Goal: Information Seeking & Learning: Learn about a topic

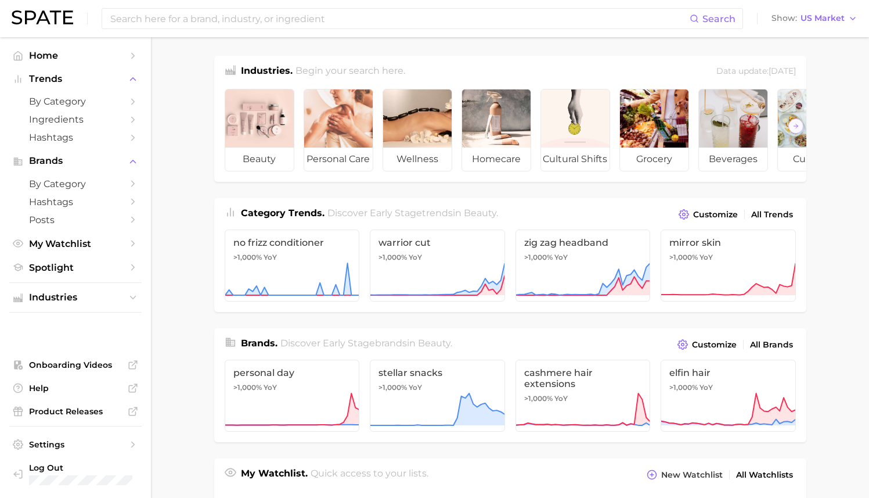
click at [398, 202] on div "Industries. Begin your search here. Data update: [DATE] beauty personal care we…" at bounding box center [510, 462] width 592 height 813
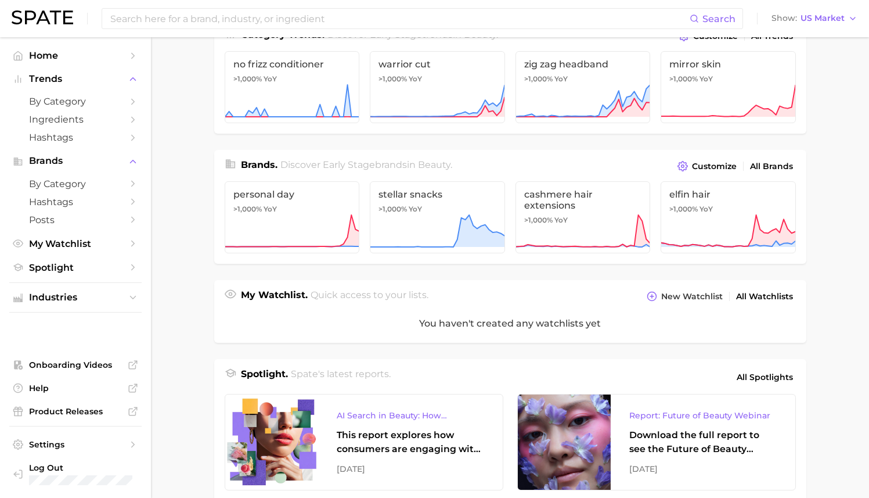
scroll to position [71, 0]
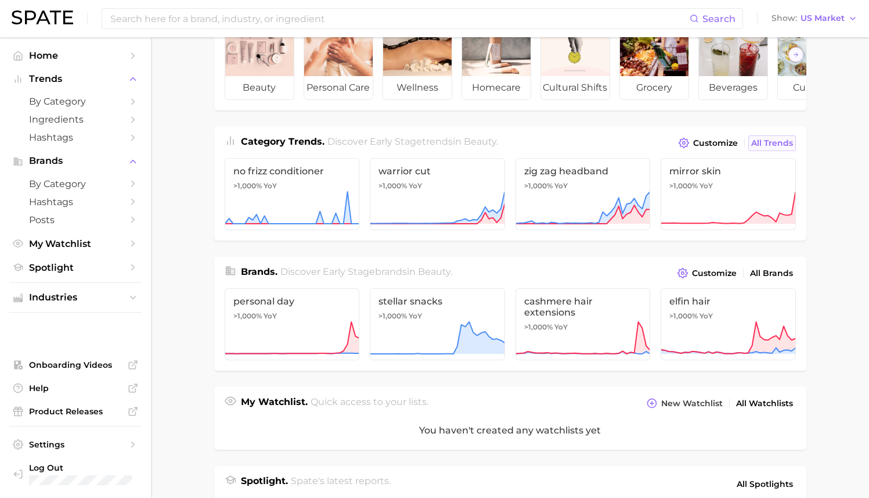
click at [769, 148] on span "All Trends" at bounding box center [773, 143] width 42 height 10
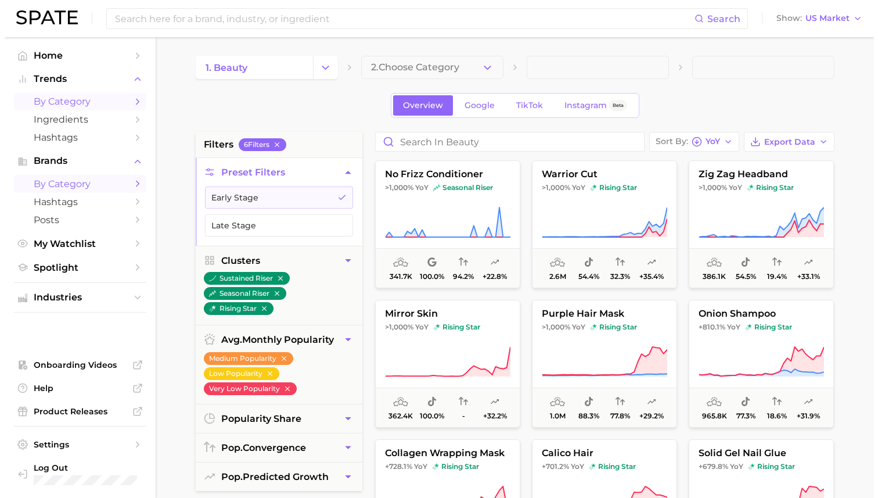
scroll to position [24, 0]
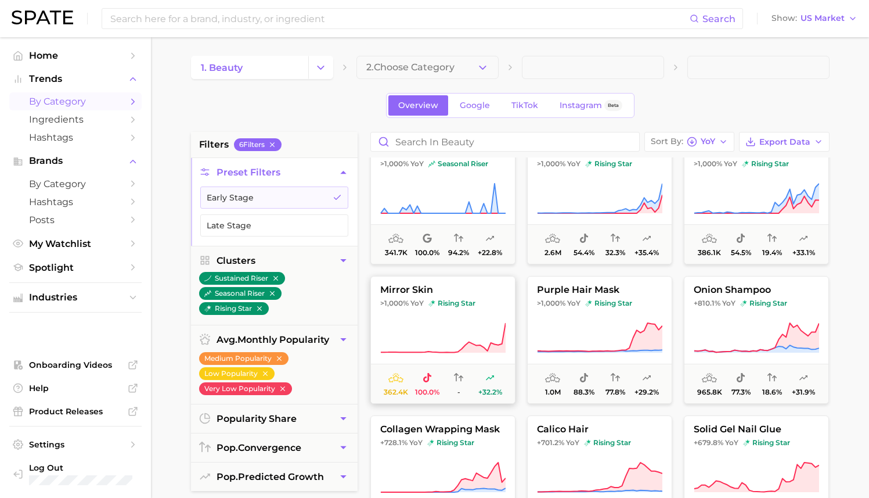
click at [459, 322] on icon at bounding box center [442, 338] width 125 height 33
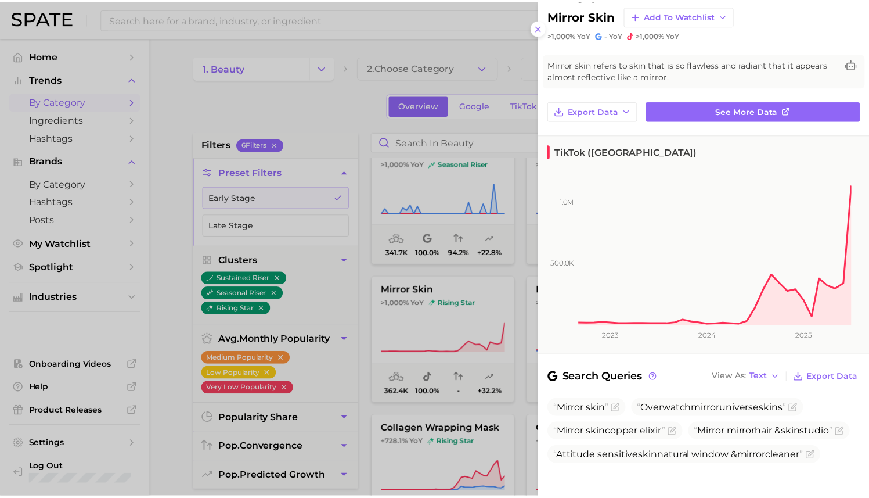
scroll to position [0, 0]
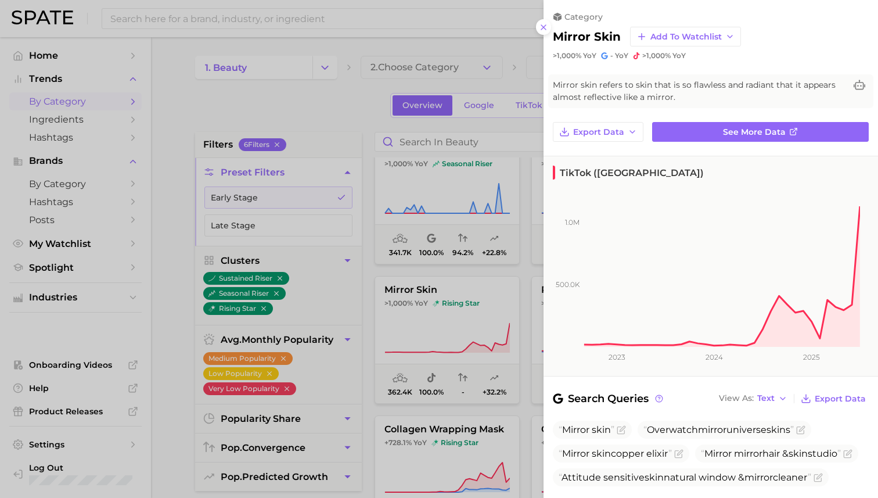
click at [496, 187] on div at bounding box center [439, 249] width 878 height 498
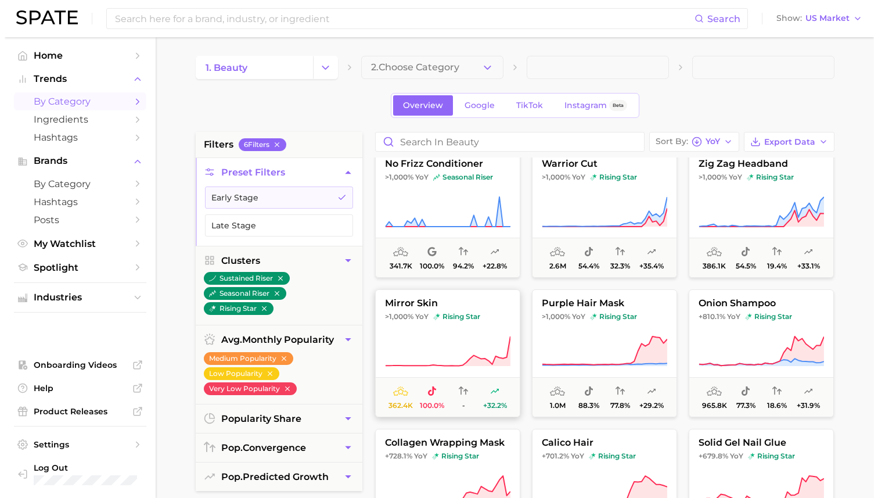
scroll to position [5, 0]
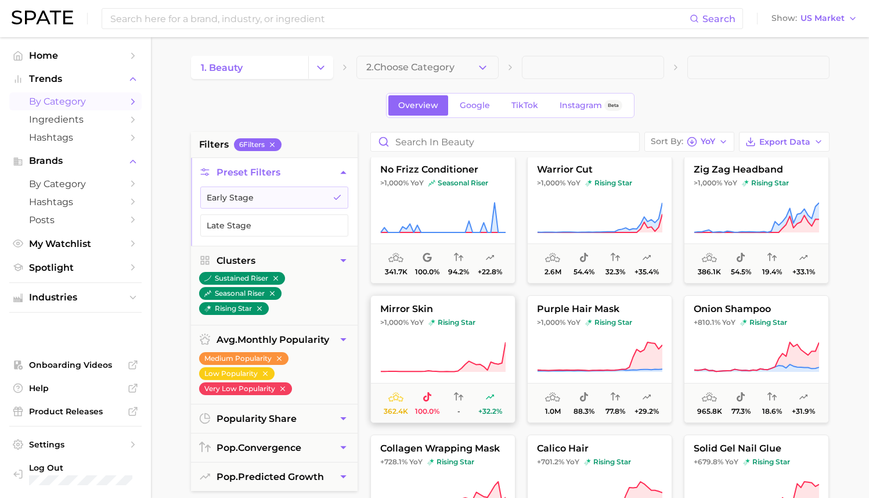
click at [432, 354] on icon at bounding box center [442, 357] width 125 height 33
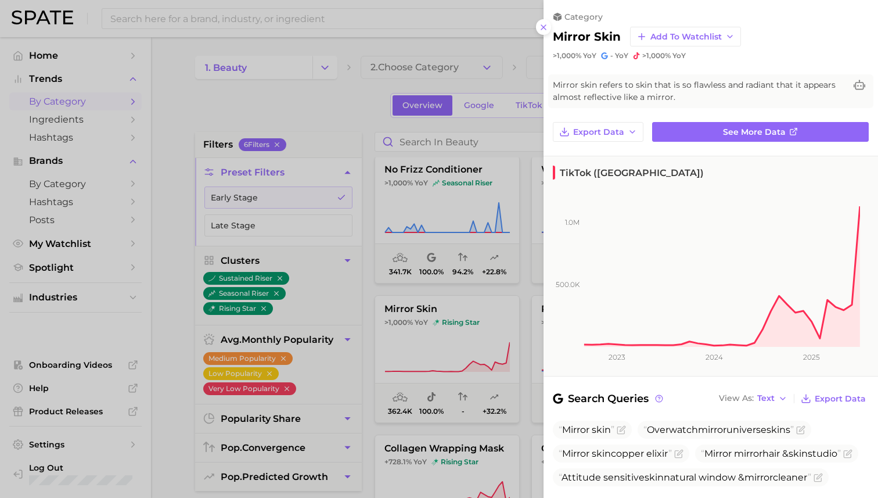
click at [649, 96] on span "Mirror skin refers to skin that is so flawless and radiant that it appears almo…" at bounding box center [699, 91] width 293 height 24
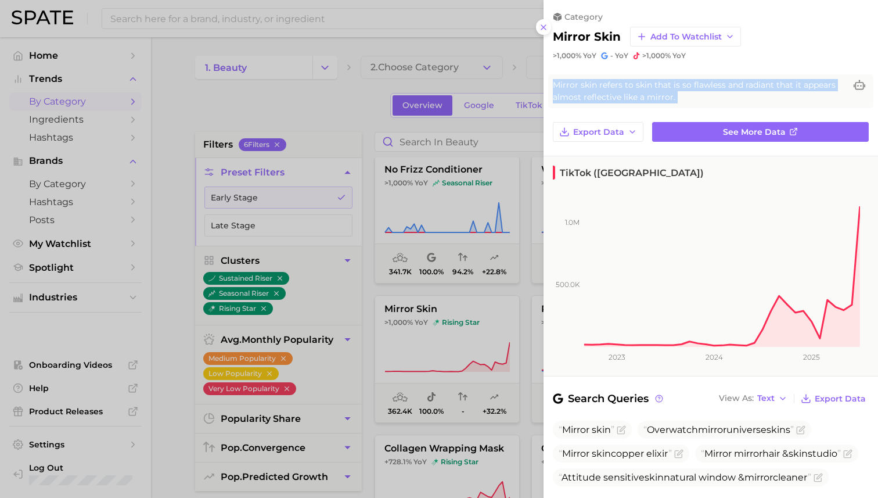
click at [649, 96] on span "Mirror skin refers to skin that is so flawless and radiant that it appears almo…" at bounding box center [699, 91] width 293 height 24
copy div "Mirror skin refers to skin that is so flawless and radiant that it appears almo…"
click at [661, 98] on span "Mirror skin refers to skin that is so flawless and radiant that it appears almo…" at bounding box center [699, 91] width 293 height 24
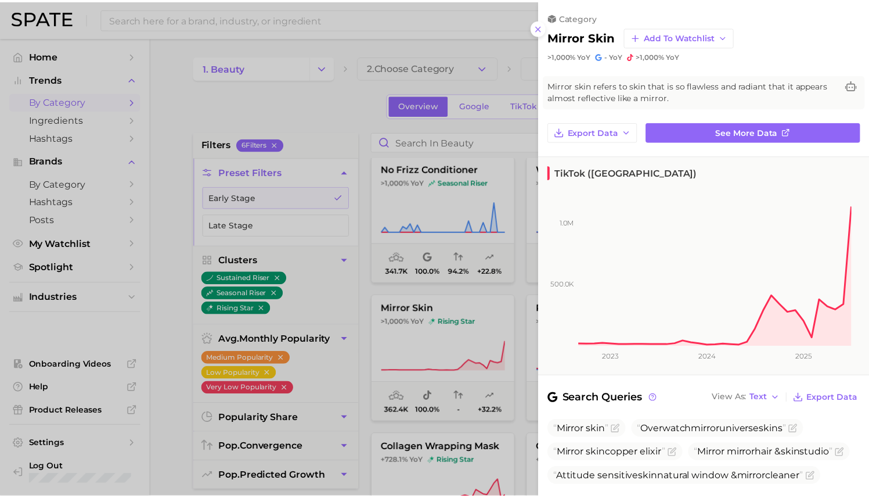
scroll to position [1, 0]
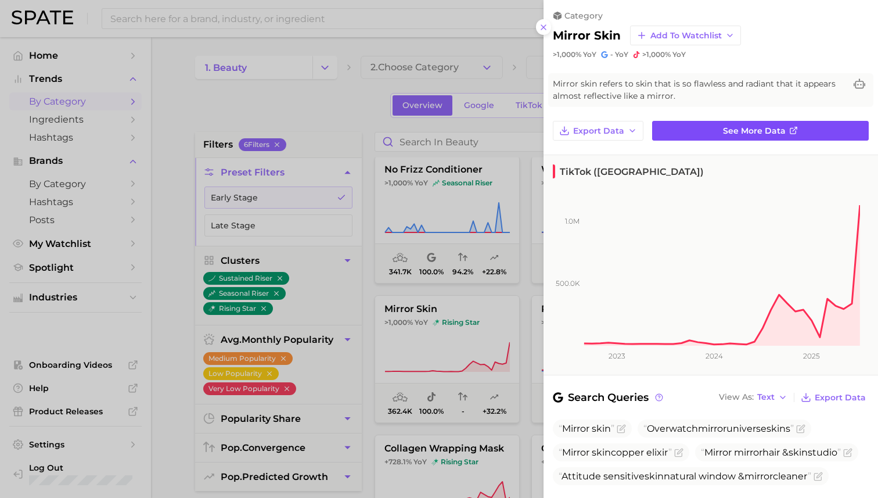
click at [761, 128] on span "See more data" at bounding box center [754, 131] width 63 height 10
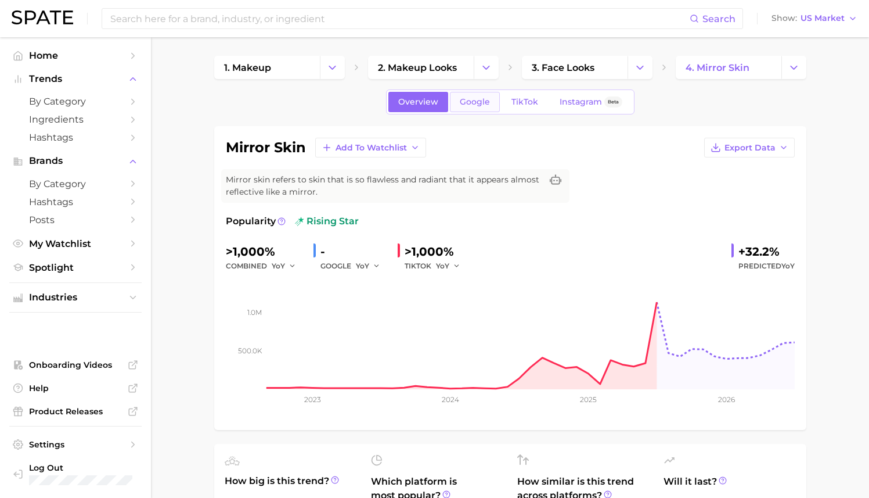
click at [474, 106] on span "Google" at bounding box center [475, 102] width 30 height 10
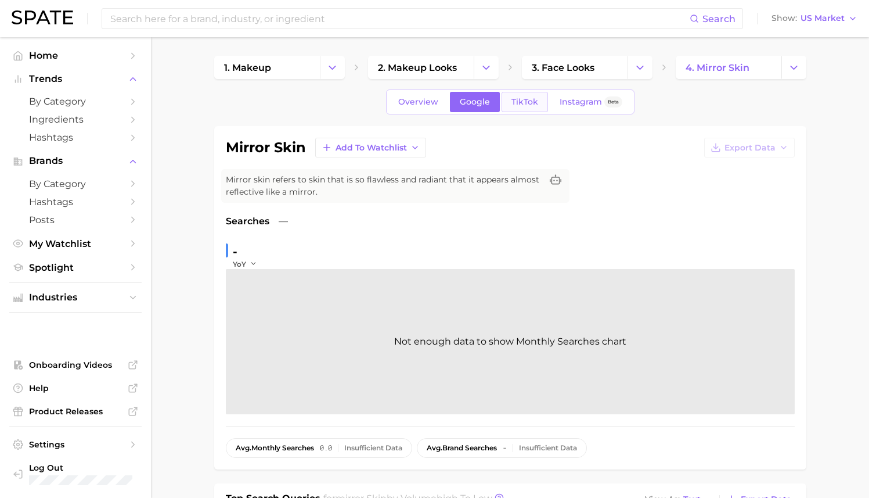
click at [545, 107] on link "TikTok" at bounding box center [525, 102] width 46 height 20
